Goal: Information Seeking & Learning: Learn about a topic

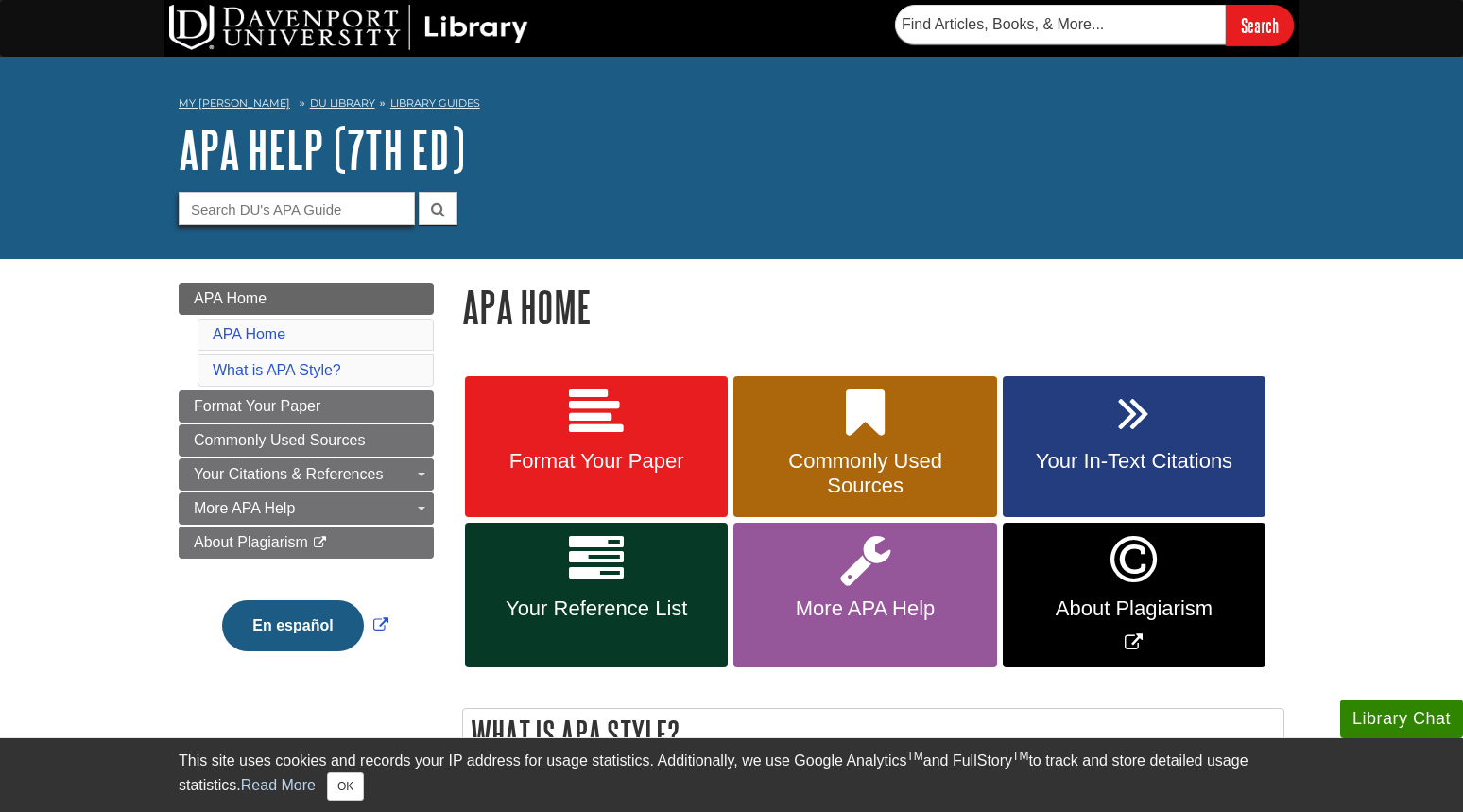
click at [317, 207] on input "Guide Search Terms" at bounding box center [296, 208] width 236 height 33
type input "annotated bibliography"
click at [418, 192] on button "submit" at bounding box center [437, 208] width 39 height 33
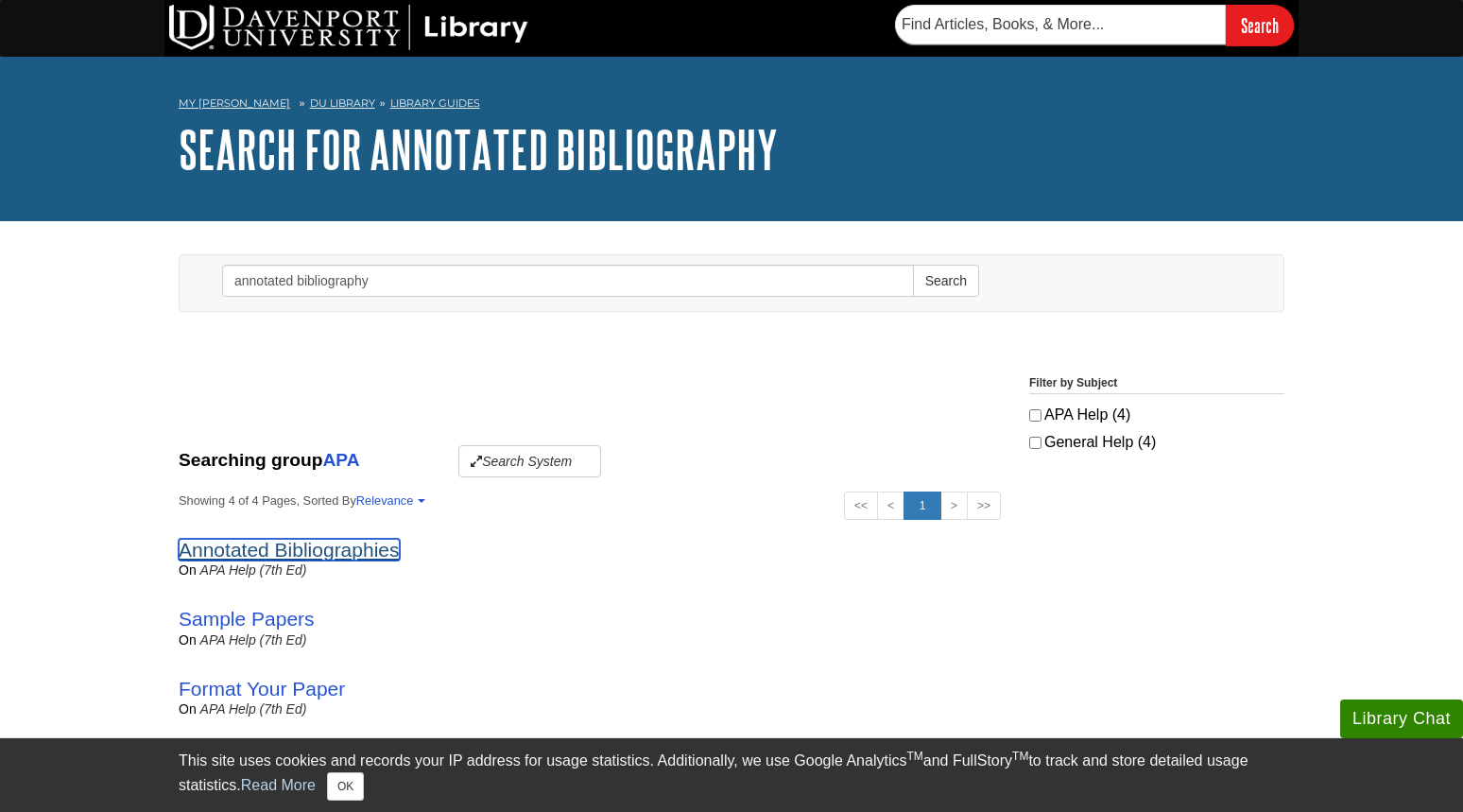
click at [252, 554] on link "Annotated Bibliographies" at bounding box center [288, 549] width 221 height 22
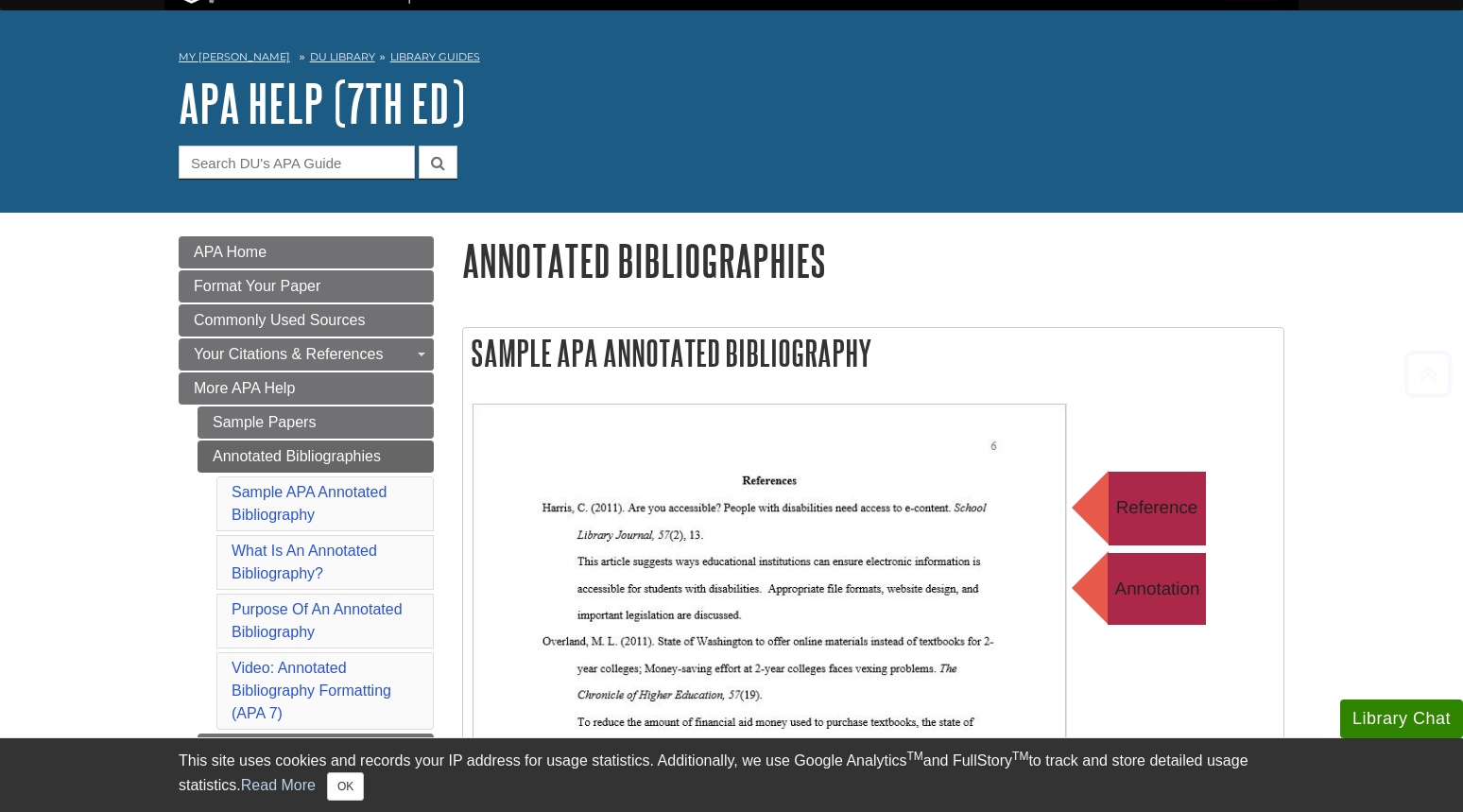
scroll to position [47, 0]
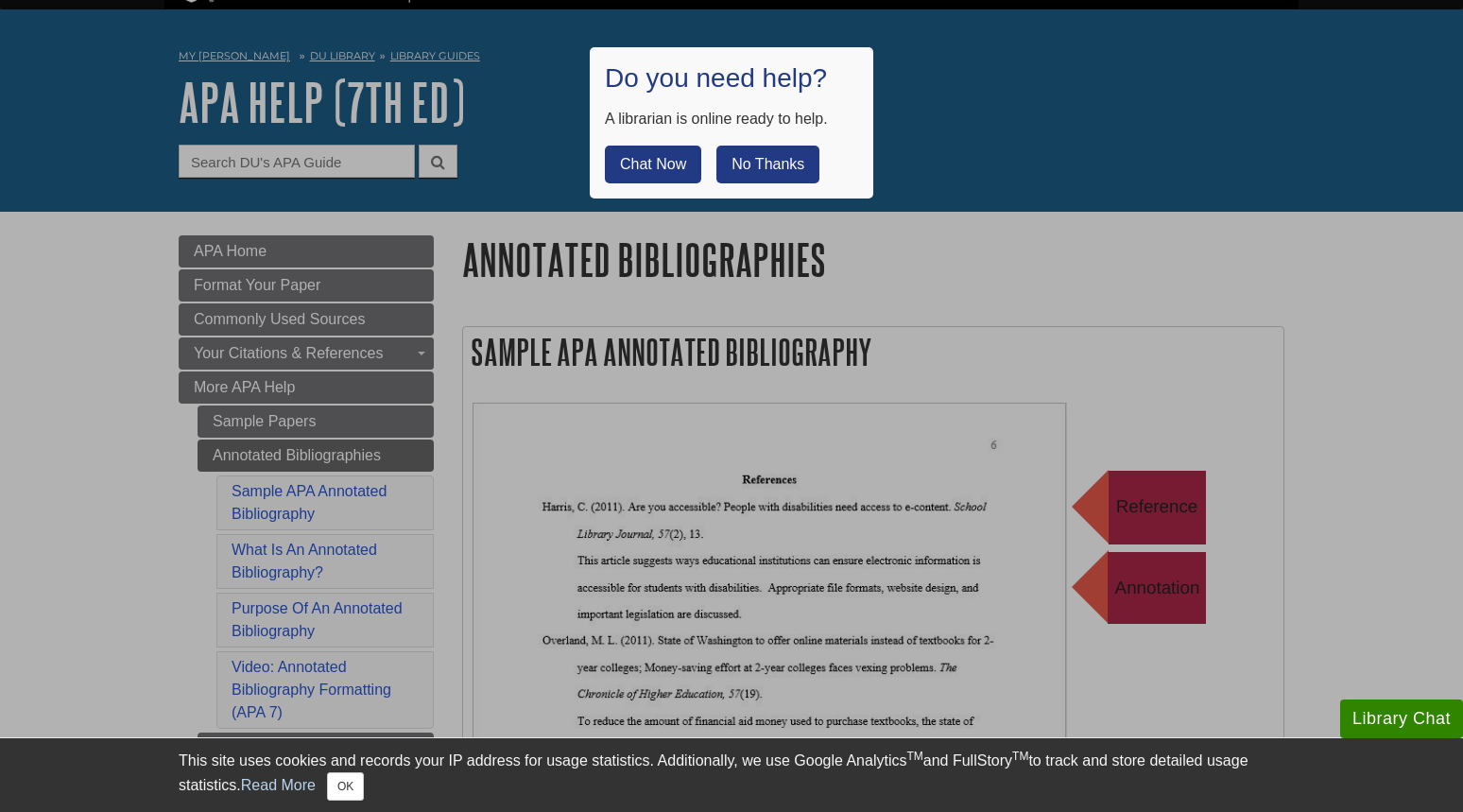
click at [776, 172] on button "No Thanks" at bounding box center [768, 164] width 103 height 38
